Goal: Obtain resource: Obtain resource

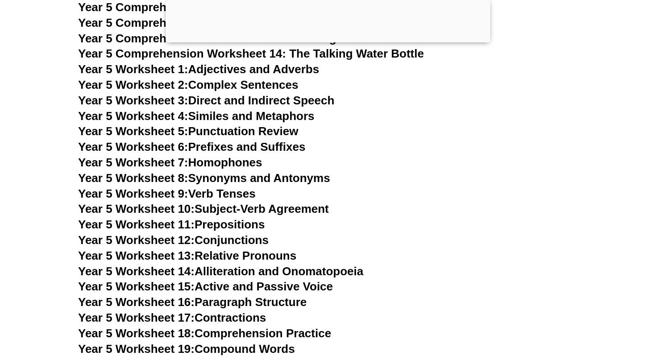
scroll to position [4400, 0]
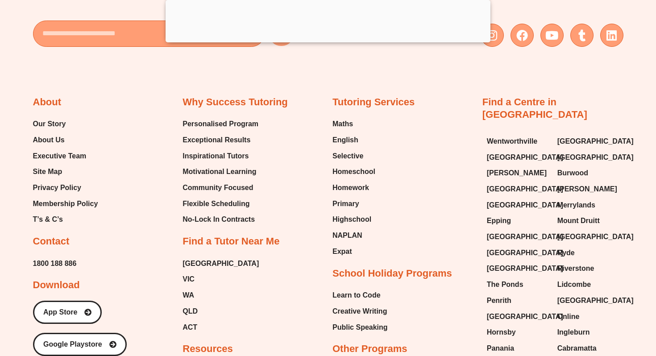
scroll to position [5601, 0]
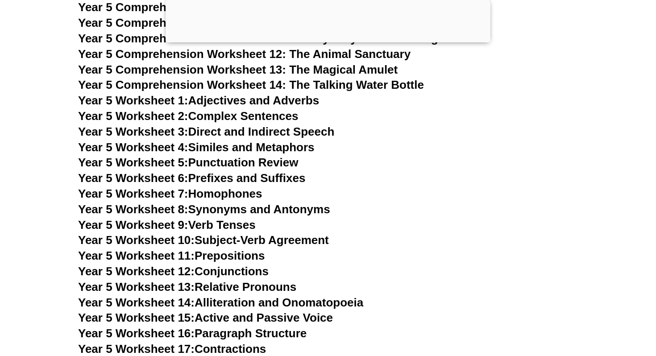
scroll to position [4356, 0]
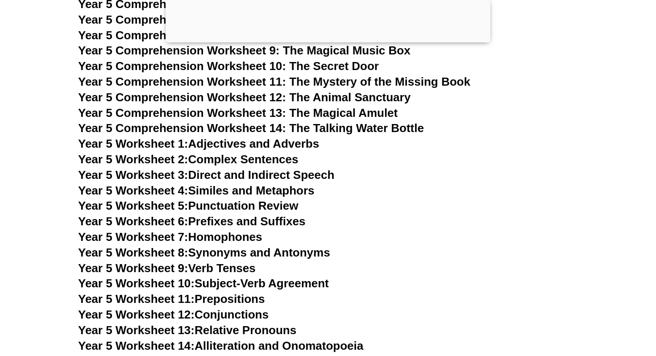
click at [299, 79] on span "Year 5 Comprehension Worksheet 11: The Mystery of the Missing Book" at bounding box center [274, 81] width 392 height 13
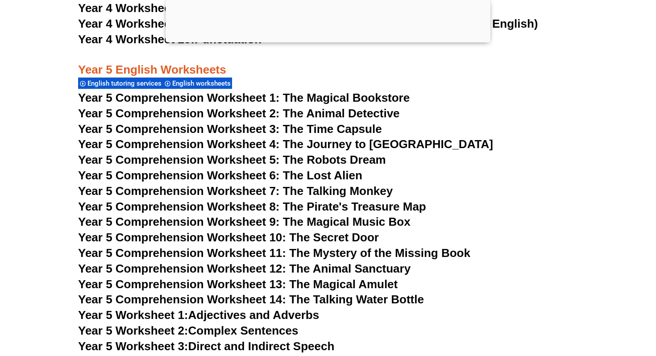
scroll to position [4204, 0]
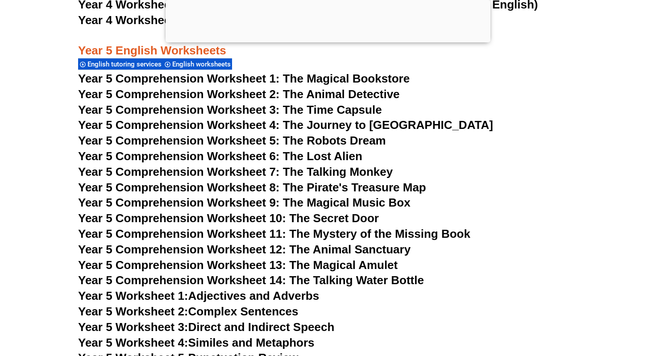
click at [399, 202] on span "Year 5 Comprehension Worksheet 9: The Magical Music Box" at bounding box center [244, 202] width 332 height 13
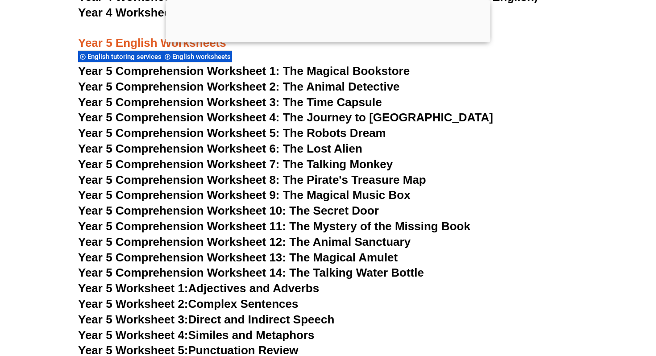
click at [396, 237] on span "Year 5 Comprehension Worksheet 12: The Animal Sanctuary" at bounding box center [244, 241] width 332 height 13
click at [391, 255] on span "Year 5 Comprehension Worksheet 13: The Magical Amulet" at bounding box center [237, 257] width 319 height 13
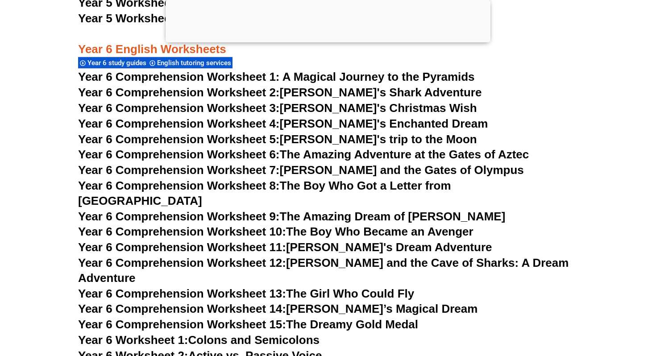
scroll to position [4866, 0]
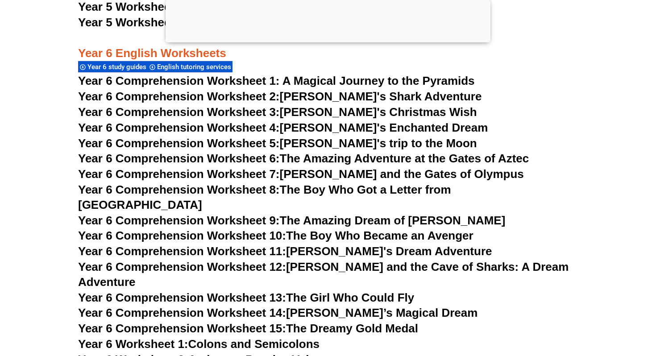
click at [460, 82] on span "Year 6 Comprehension Worksheet 1: A Magical Journey to the Pyramids" at bounding box center [276, 80] width 397 height 13
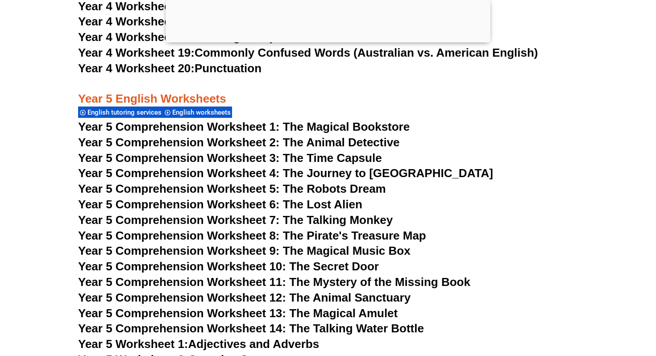
scroll to position [4192, 0]
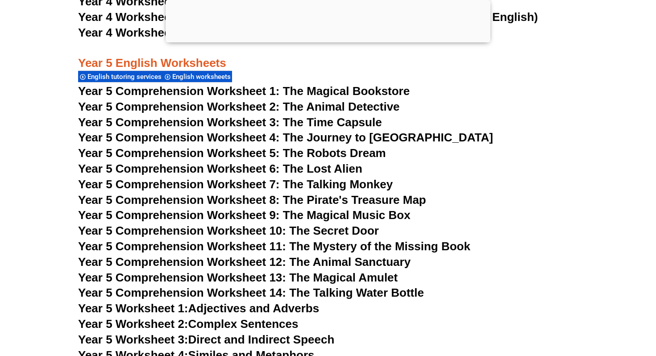
click at [296, 247] on span "Year 5 Comprehension Worksheet 11: The Mystery of the Missing Book" at bounding box center [274, 246] width 392 height 13
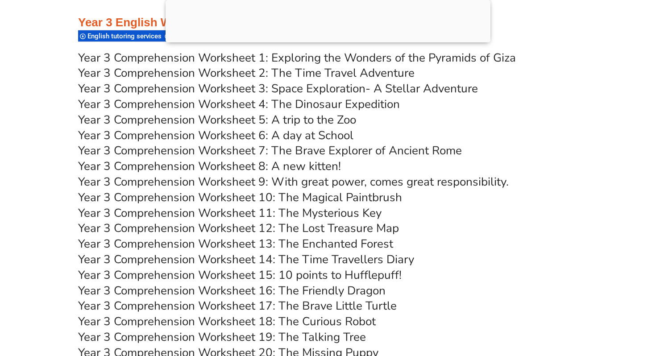
scroll to position [2885, 0]
click at [306, 318] on link "Year 3 Comprehension Worksheet 18: The Curious Robot" at bounding box center [227, 321] width 298 height 16
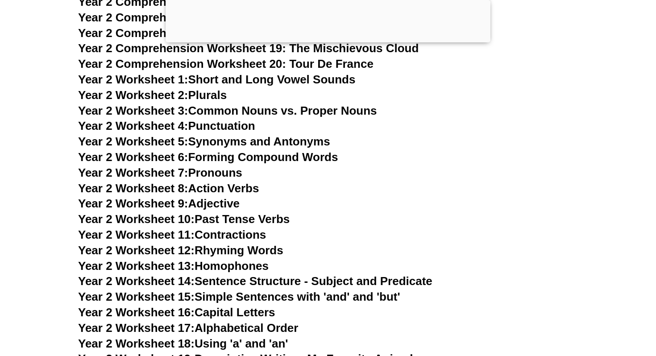
scroll to position [2488, 0]
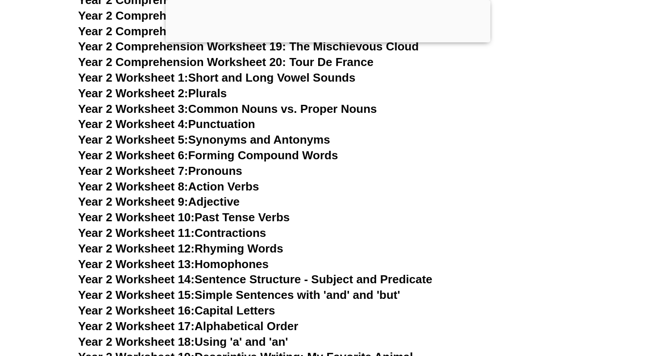
click at [241, 183] on link "Year 2 Worksheet 8: Action Verbs" at bounding box center [168, 186] width 181 height 13
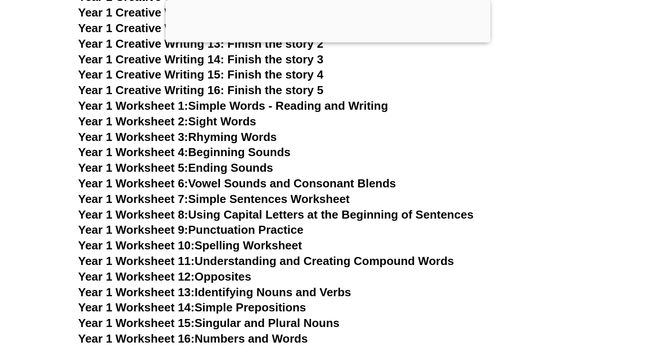
scroll to position [1706, 0]
click at [247, 291] on link "Year 1 Worksheet 13: Identifying Nouns and Verbs" at bounding box center [214, 291] width 273 height 13
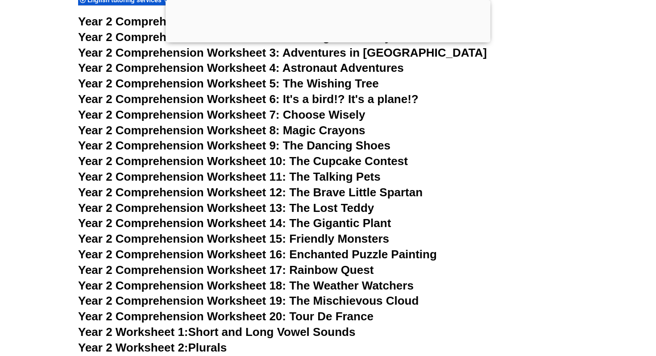
scroll to position [2227, 0]
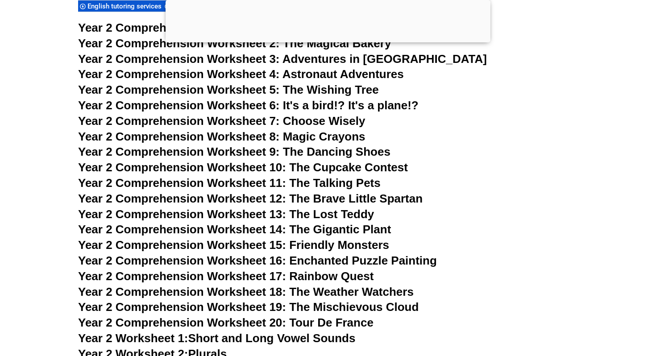
click at [270, 181] on span "Year 2 Comprehension Worksheet 11: The Talking Pets" at bounding box center [229, 182] width 303 height 13
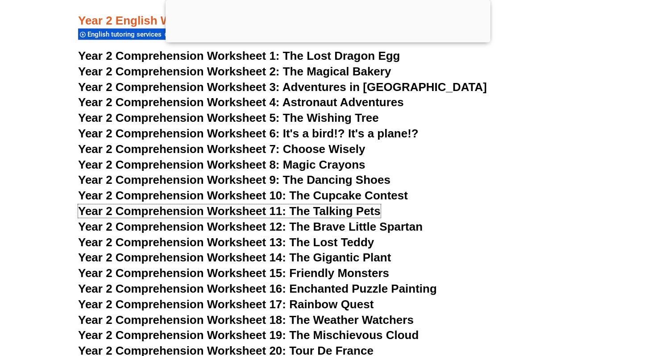
scroll to position [2198, 0]
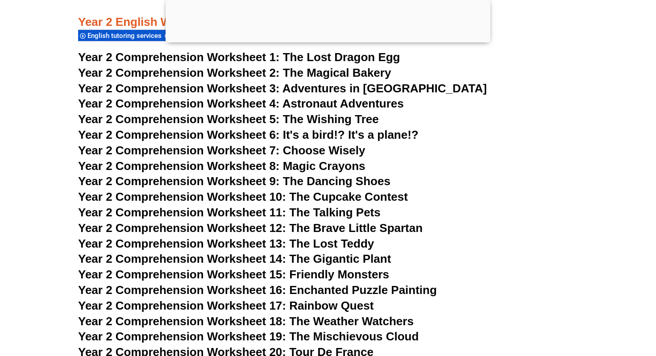
click at [299, 97] on span "Astronaut Adventures" at bounding box center [342, 103] width 121 height 13
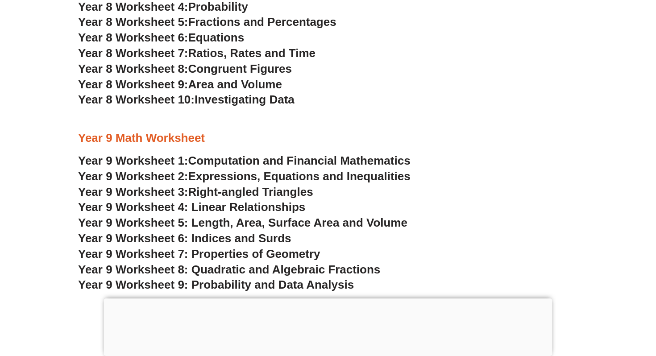
drag, startPoint x: 645, startPoint y: 4, endPoint x: 647, endPoint y: 0, distance: 4.8
